Goal: Task Accomplishment & Management: Manage account settings

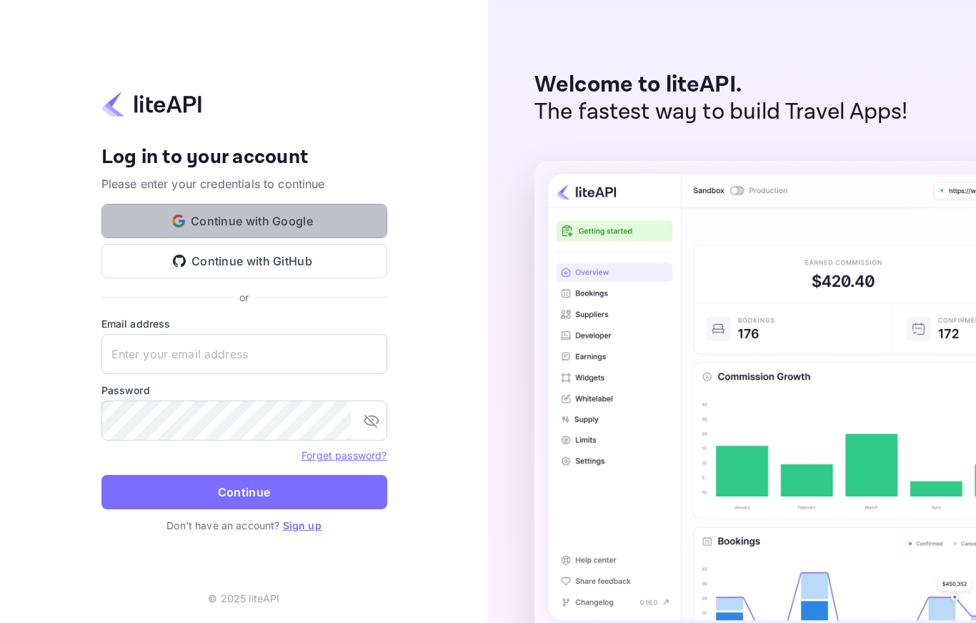
click at [278, 225] on button "Continue with Google" at bounding box center [244, 221] width 286 height 34
click at [309, 237] on button "Continue with Google" at bounding box center [244, 221] width 286 height 34
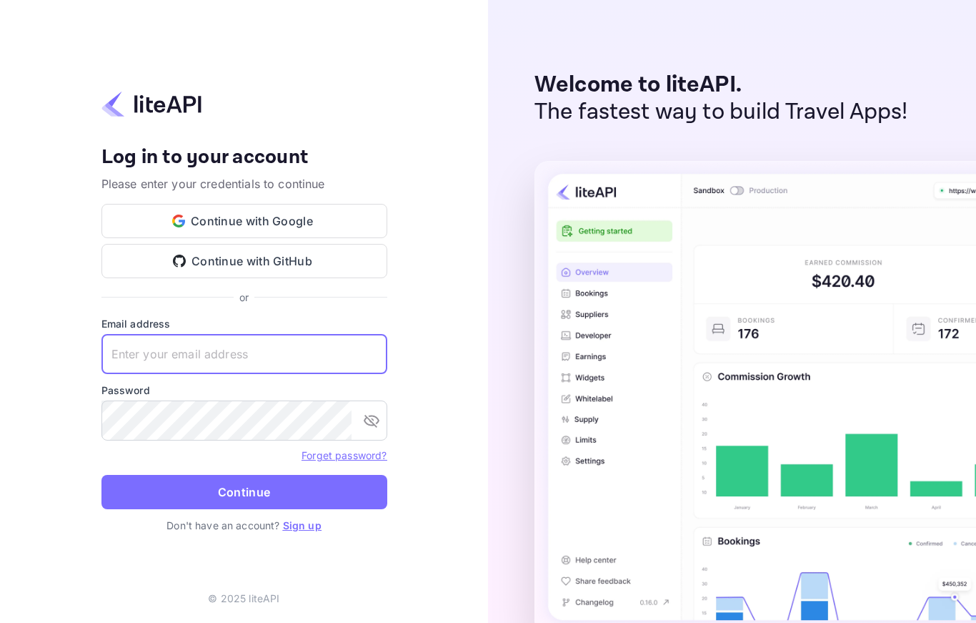
click at [235, 362] on input "text" at bounding box center [244, 354] width 286 height 40
type input "Admin@tripnas.com"
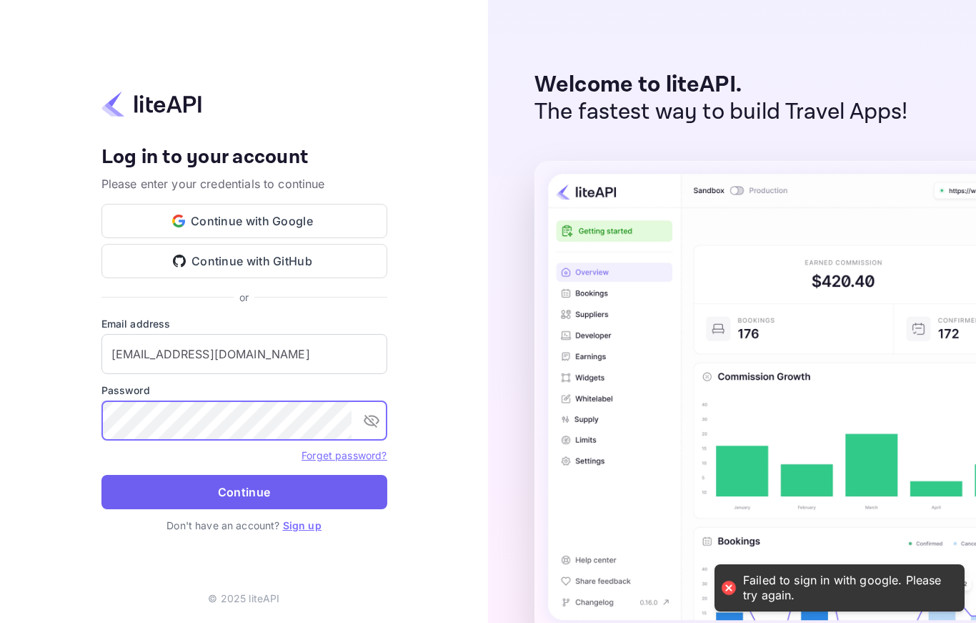
click at [197, 497] on button "Continue" at bounding box center [244, 492] width 286 height 34
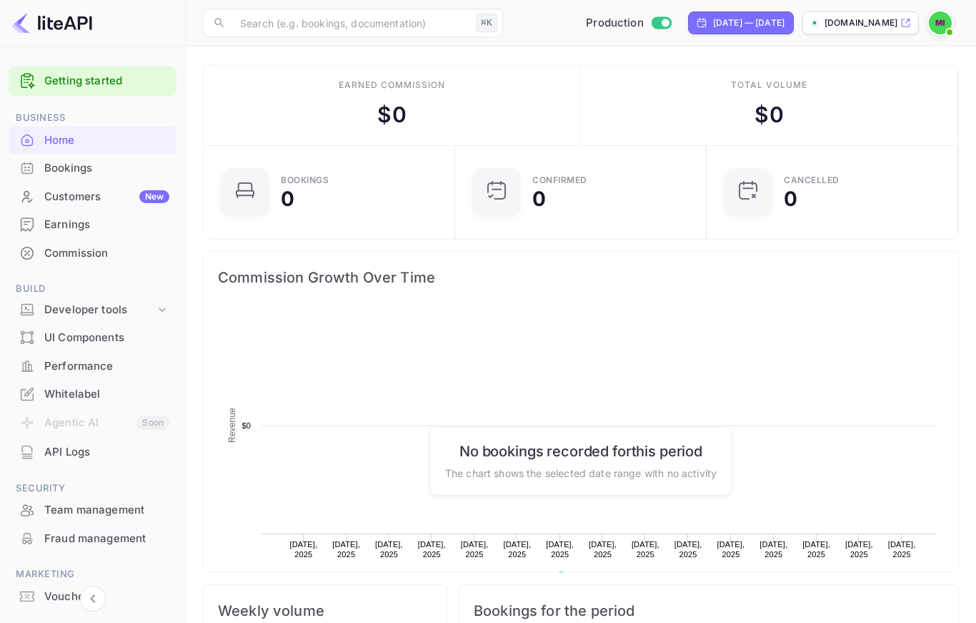
scroll to position [232, 243]
